Goal: Navigation & Orientation: Go to known website

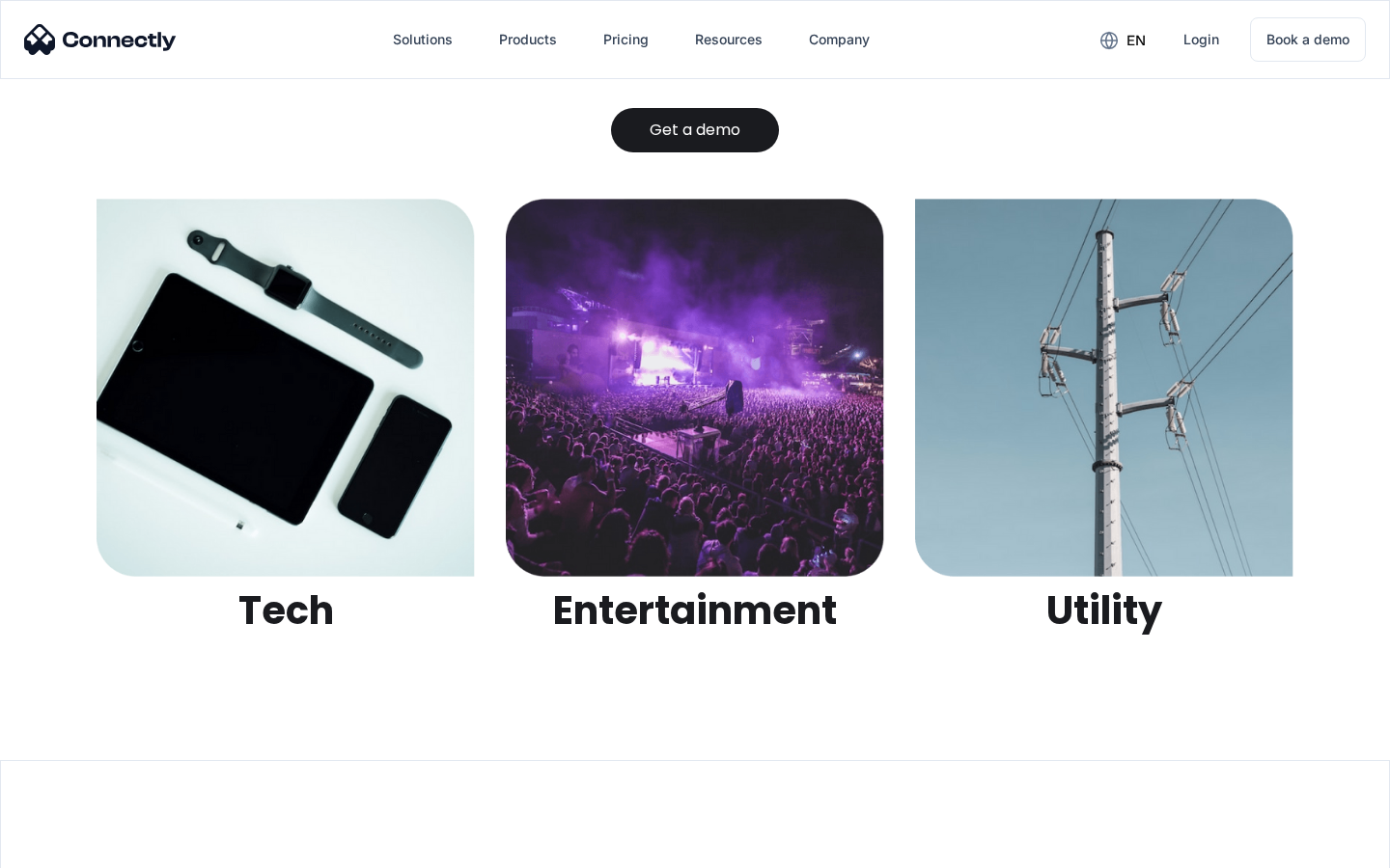
scroll to position [6086, 0]
